Goal: Ask a question

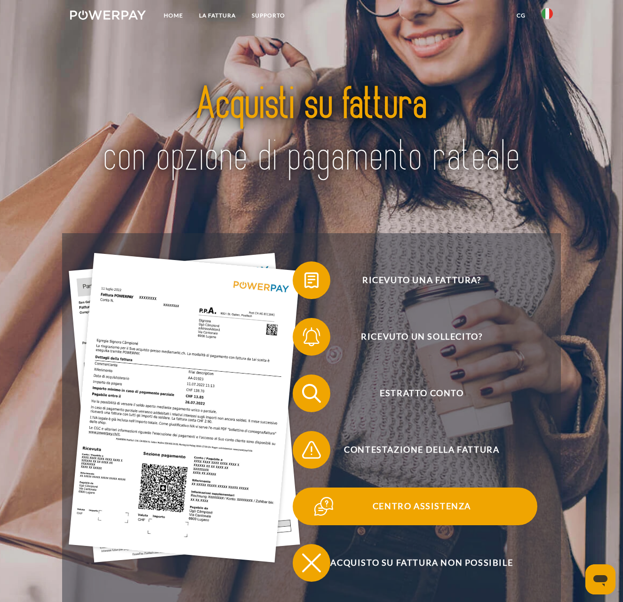
click at [441, 509] on span "Centro assistenza" at bounding box center [421, 506] width 231 height 38
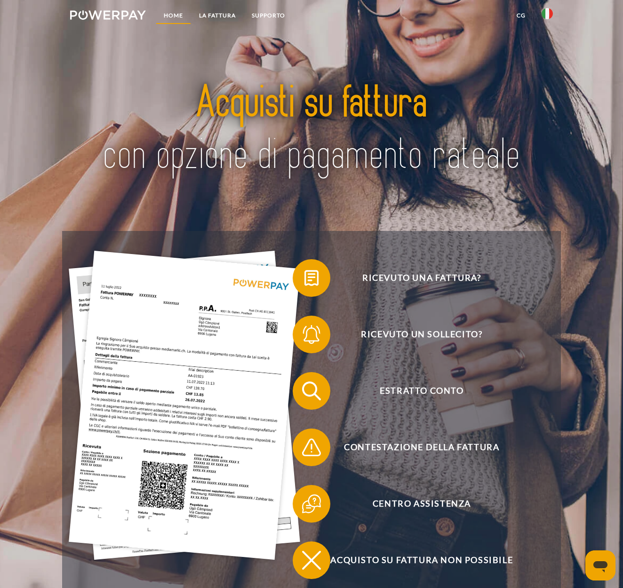
click at [171, 14] on link "Home" at bounding box center [173, 15] width 35 height 17
click at [219, 12] on link "LA FATTURA" at bounding box center [217, 15] width 53 height 17
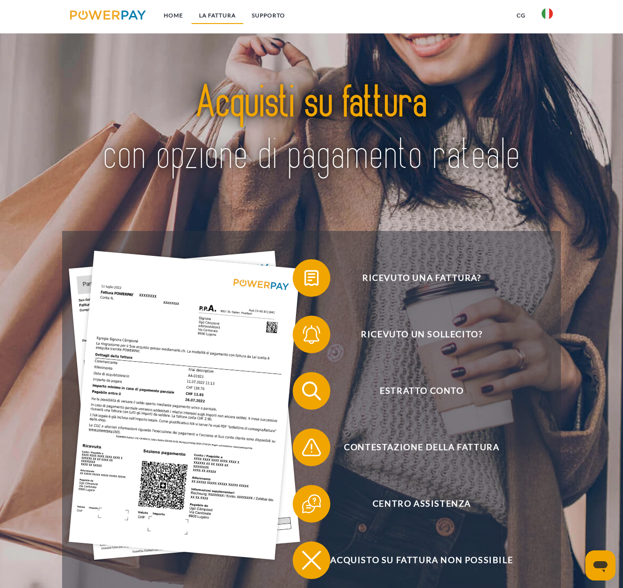
scroll to position [684, 0]
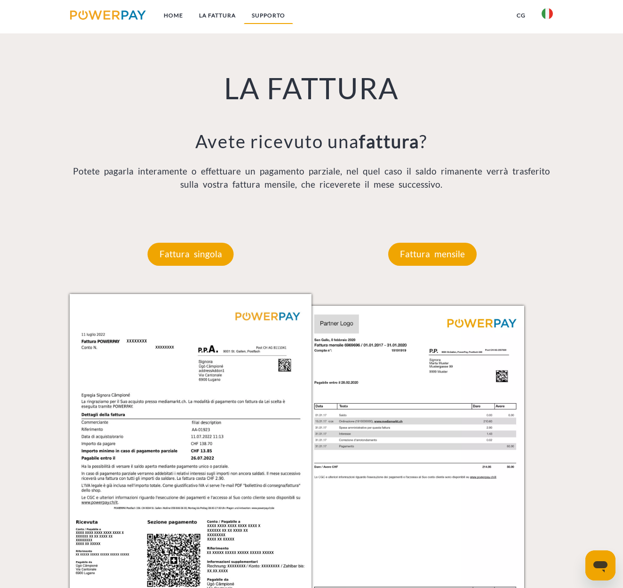
click at [269, 16] on link "Supporto" at bounding box center [268, 15] width 49 height 17
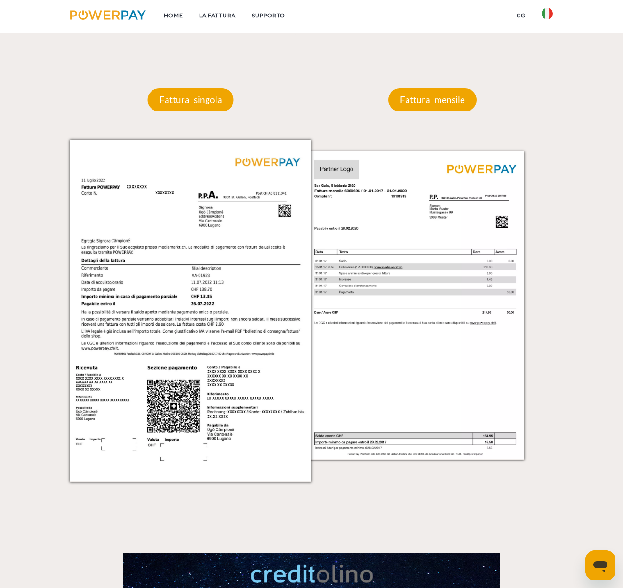
scroll to position [826, 0]
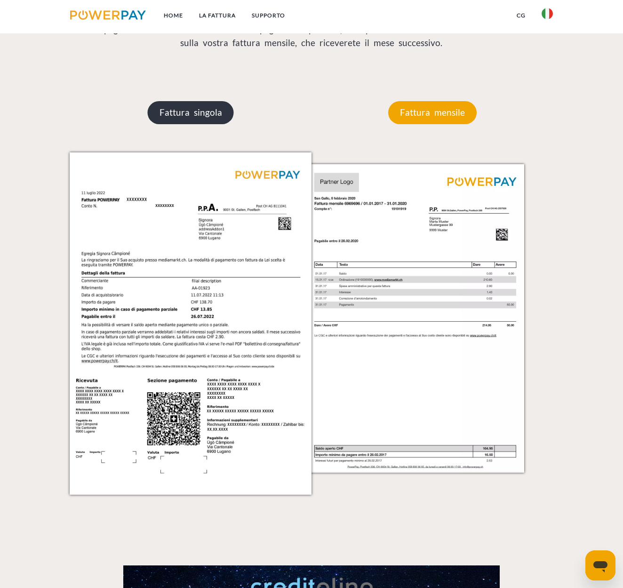
click at [195, 112] on p "Fattura singola" at bounding box center [191, 112] width 86 height 23
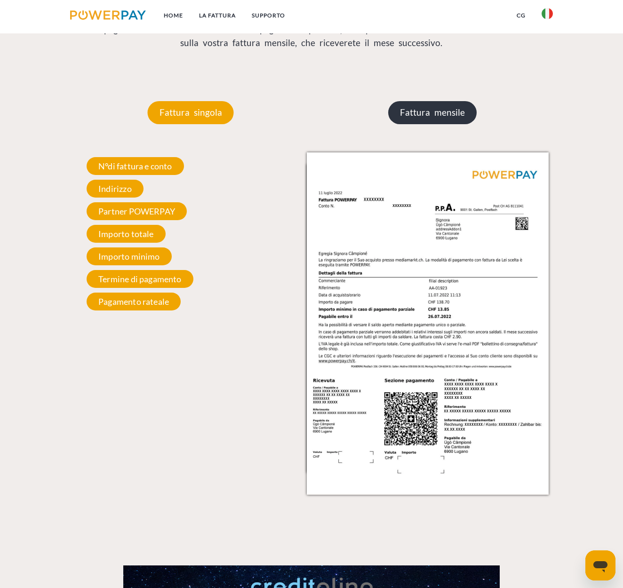
click at [430, 120] on p "Fattura mensile" at bounding box center [432, 112] width 88 height 23
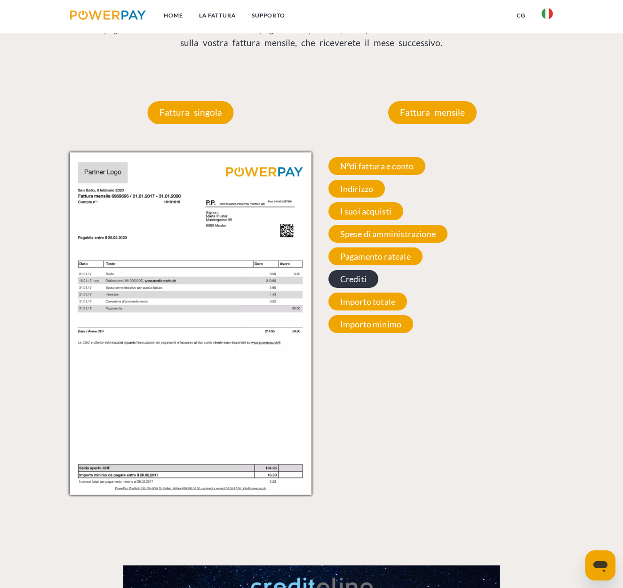
click at [354, 275] on span "Crediti" at bounding box center [354, 279] width 50 height 18
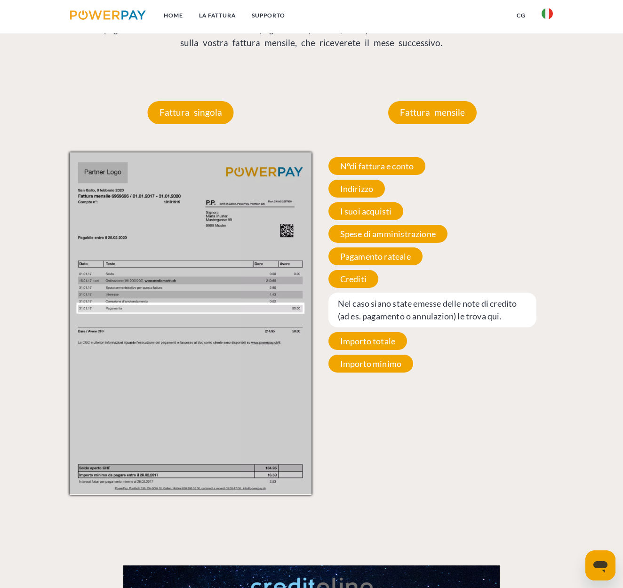
click at [481, 279] on div "N°di fattura e conto Il suo numero di fattura e conto. Indichi tali numeri quan…" at bounding box center [433, 265] width 242 height 225
click at [369, 279] on span "Crediti" at bounding box center [354, 279] width 50 height 18
click at [366, 279] on span "Crediti" at bounding box center [354, 279] width 50 height 18
drag, startPoint x: 366, startPoint y: 181, endPoint x: 387, endPoint y: 201, distance: 29.0
click at [369, 181] on span "Indirizzo" at bounding box center [357, 189] width 57 height 18
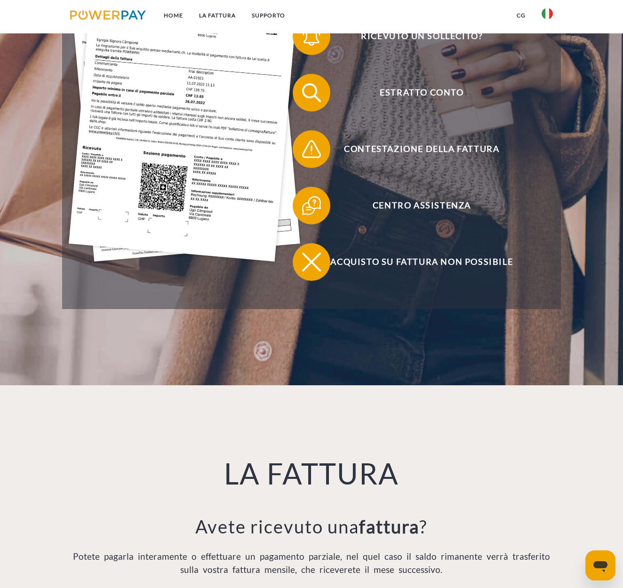
scroll to position [295, 0]
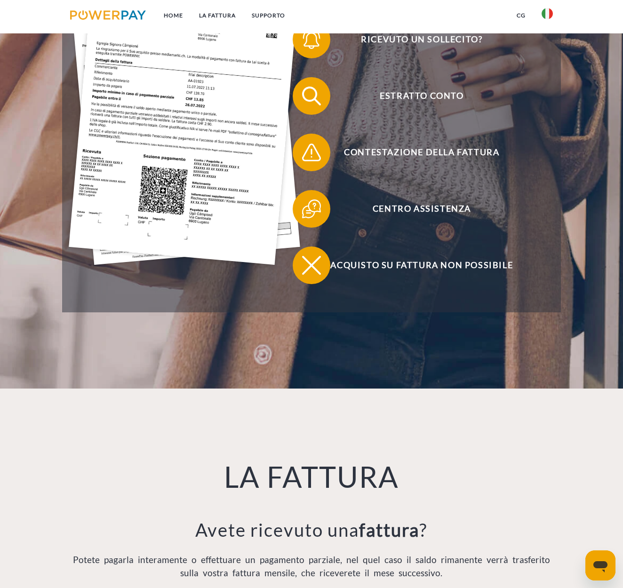
click at [520, 16] on link "CG" at bounding box center [521, 15] width 25 height 17
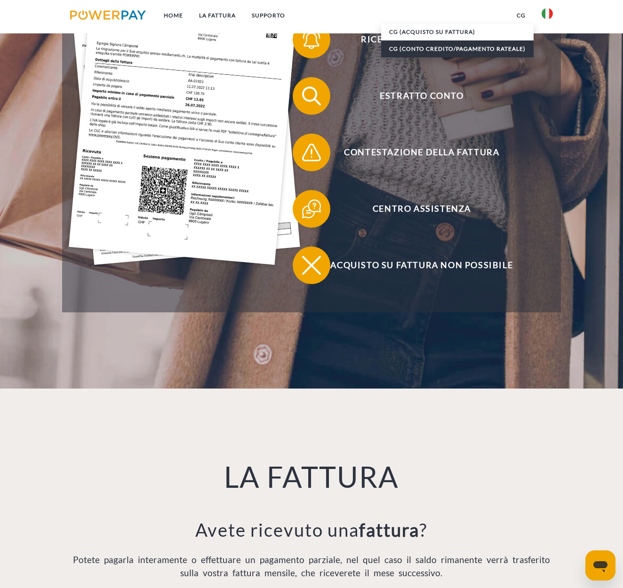
click at [443, 50] on link "CG (Conto Credito/Pagamento rateale)" at bounding box center [457, 48] width 153 height 17
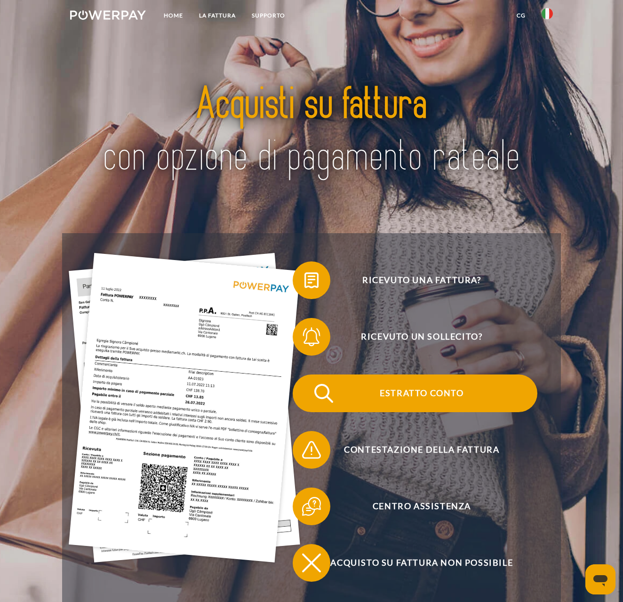
click at [421, 399] on span "Estratto conto" at bounding box center [421, 393] width 231 height 38
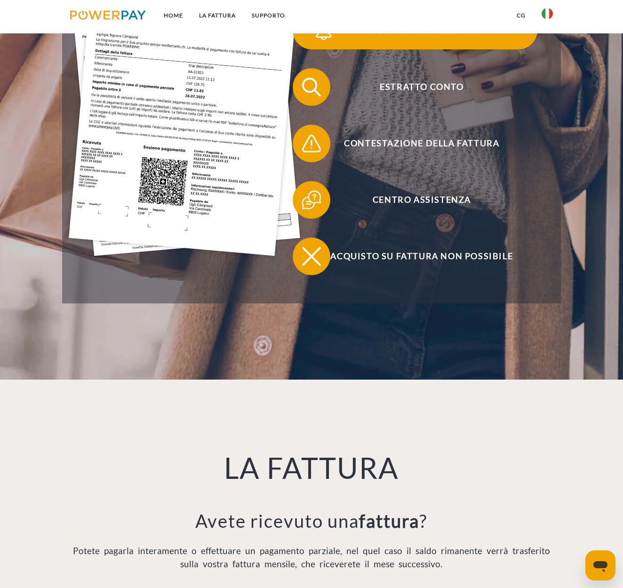
scroll to position [305, 0]
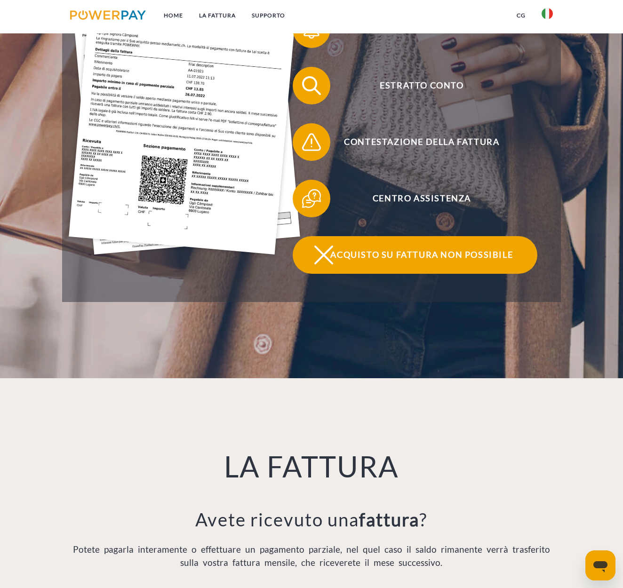
click at [377, 256] on span "Acquisto su fattura non possibile" at bounding box center [421, 255] width 231 height 38
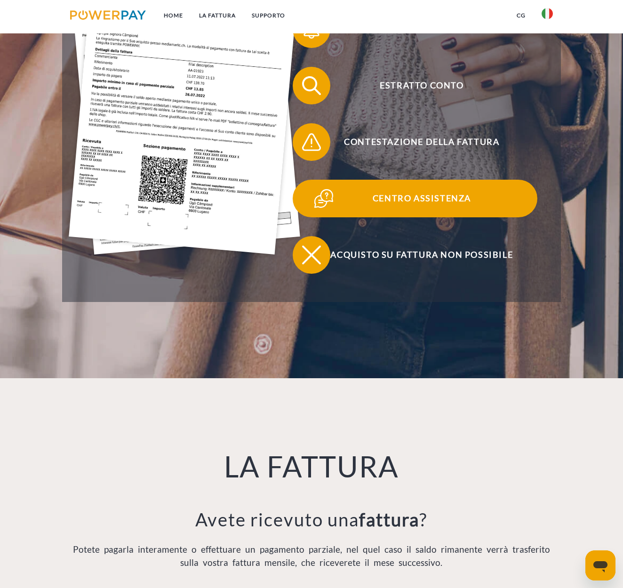
click at [430, 201] on span "Centro assistenza" at bounding box center [421, 199] width 231 height 38
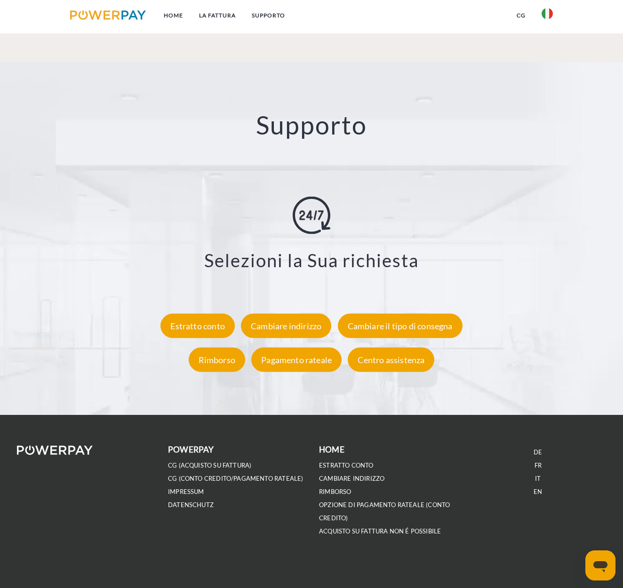
scroll to position [1515, 0]
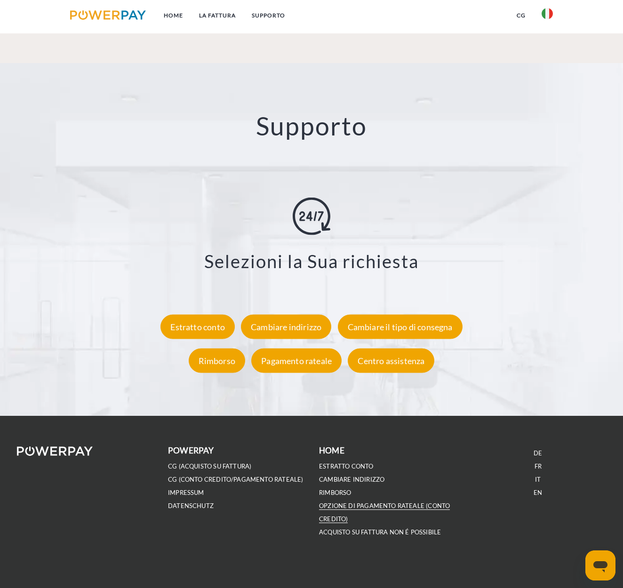
click at [389, 505] on link "OPZIONE DI PAGAMENTO RATEALE (Conto Credito)" at bounding box center [384, 512] width 131 height 21
click at [389, 356] on div "Centro assistenza" at bounding box center [391, 361] width 87 height 24
